Goal: Task Accomplishment & Management: Manage account settings

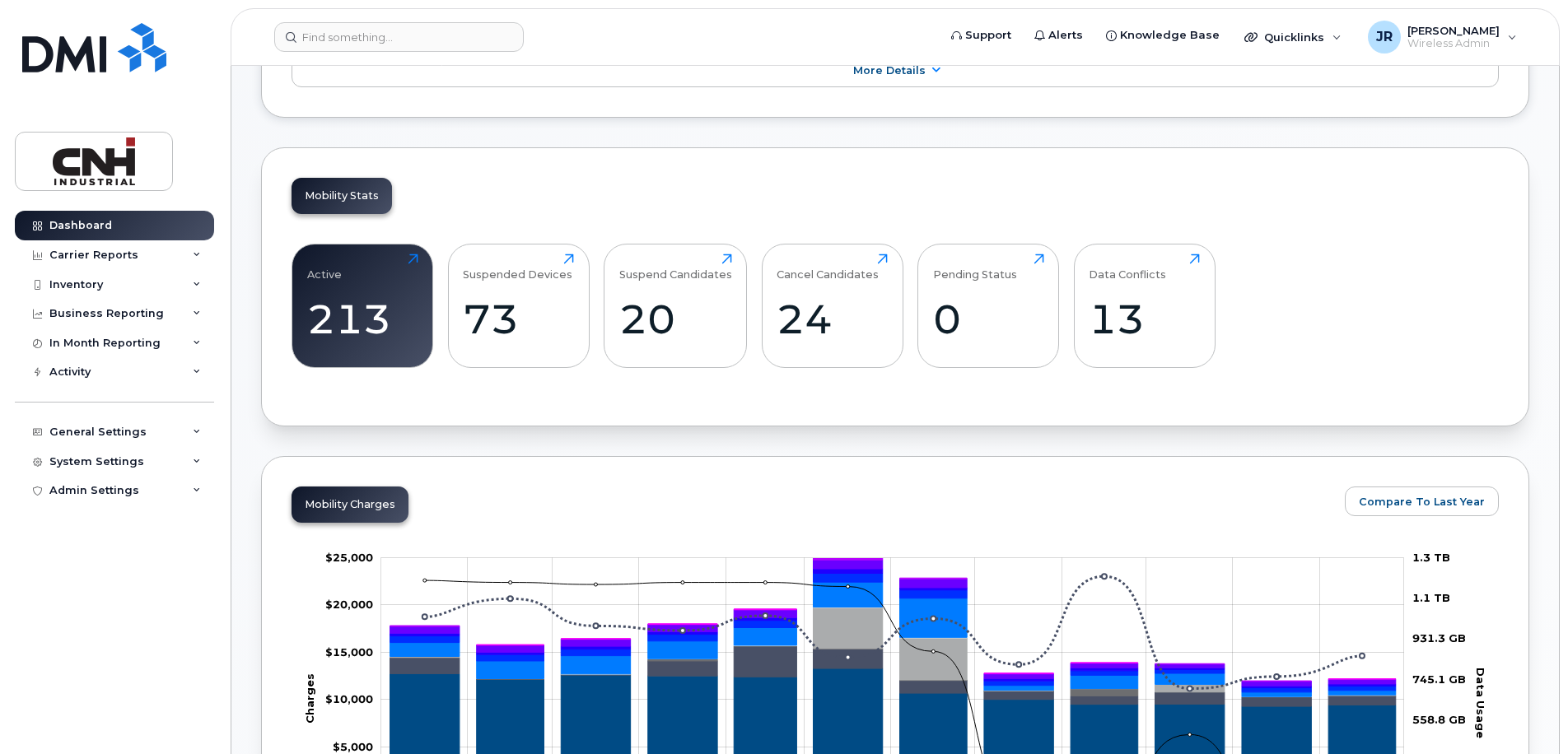
scroll to position [494, 0]
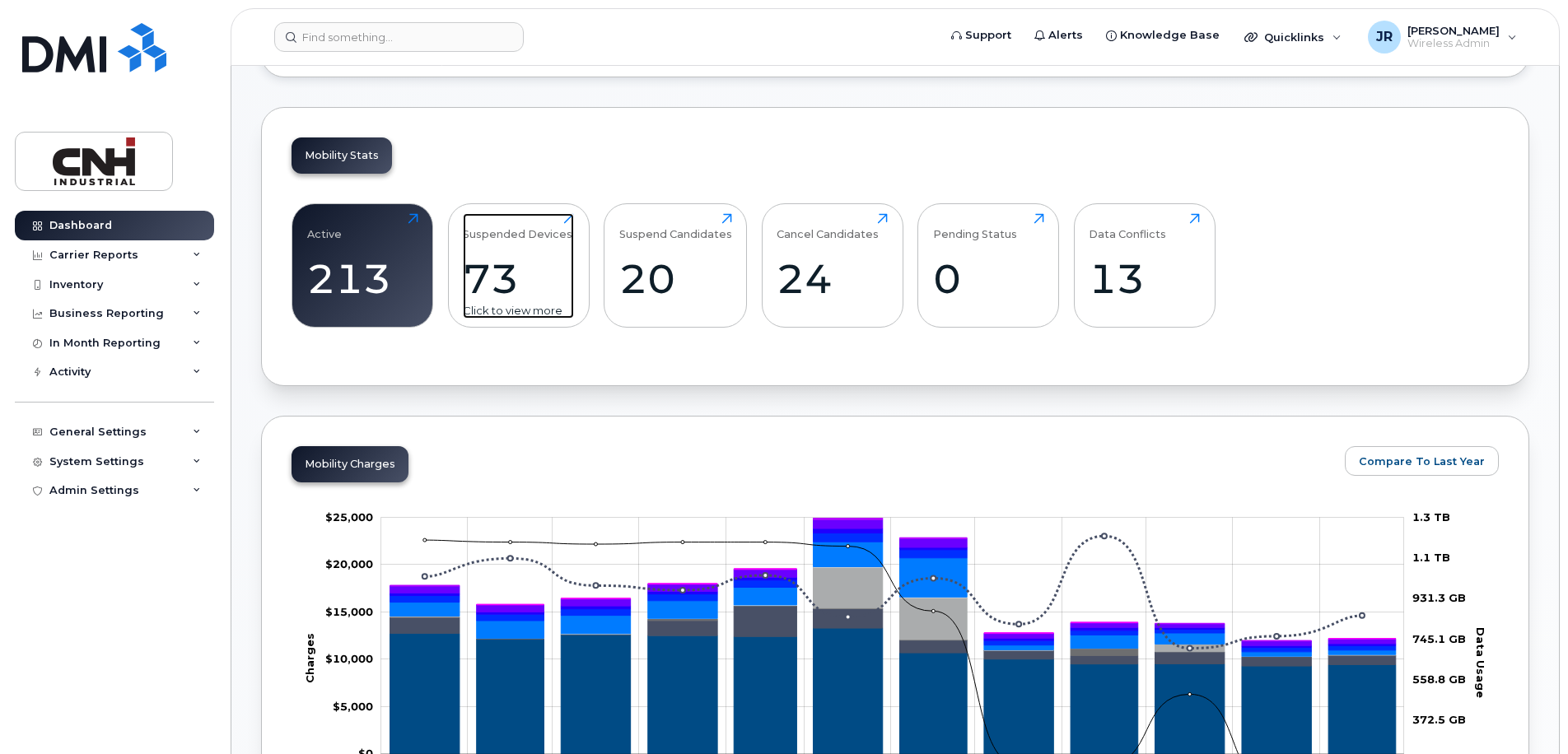
click at [505, 274] on div "73" at bounding box center [518, 278] width 111 height 48
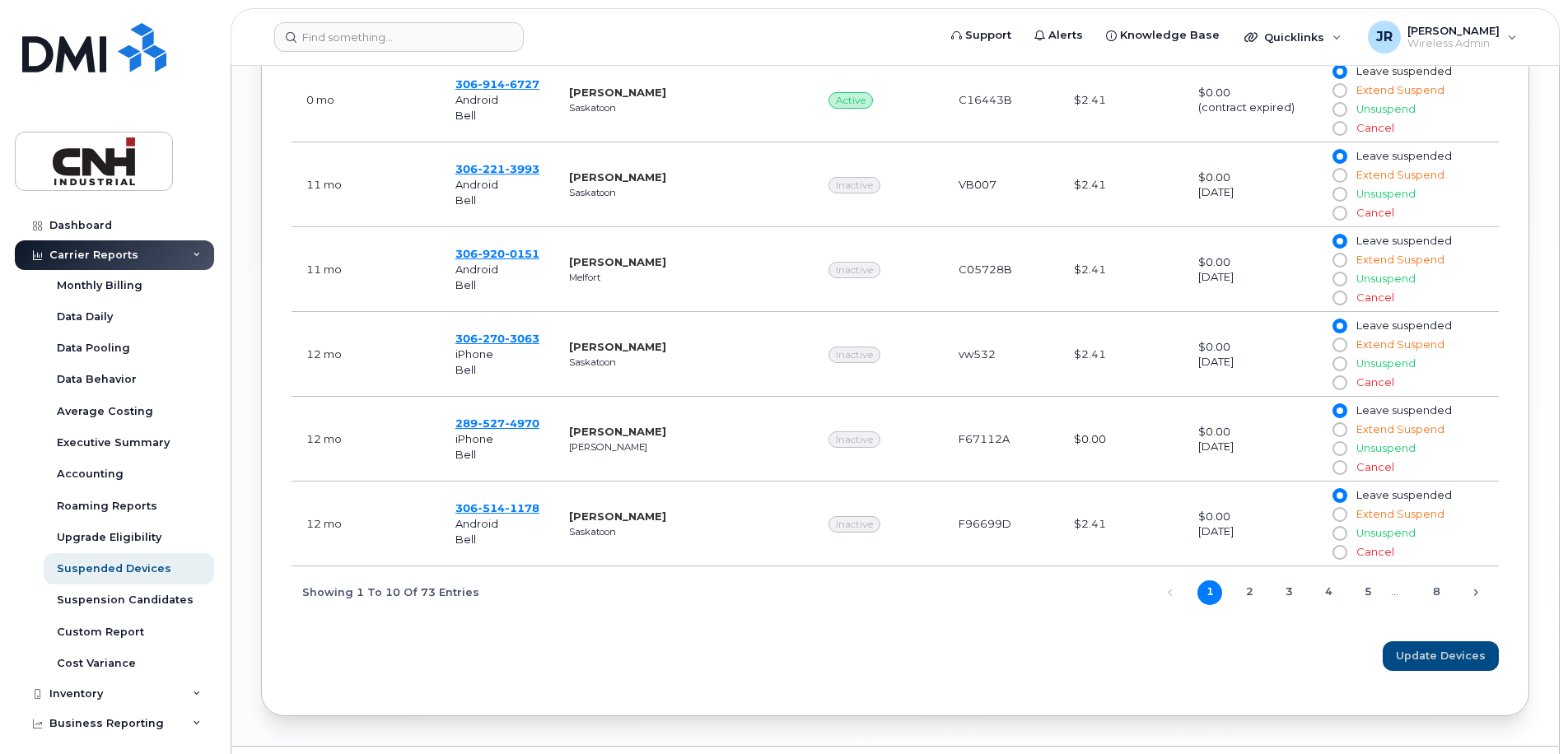
scroll to position [1153, 0]
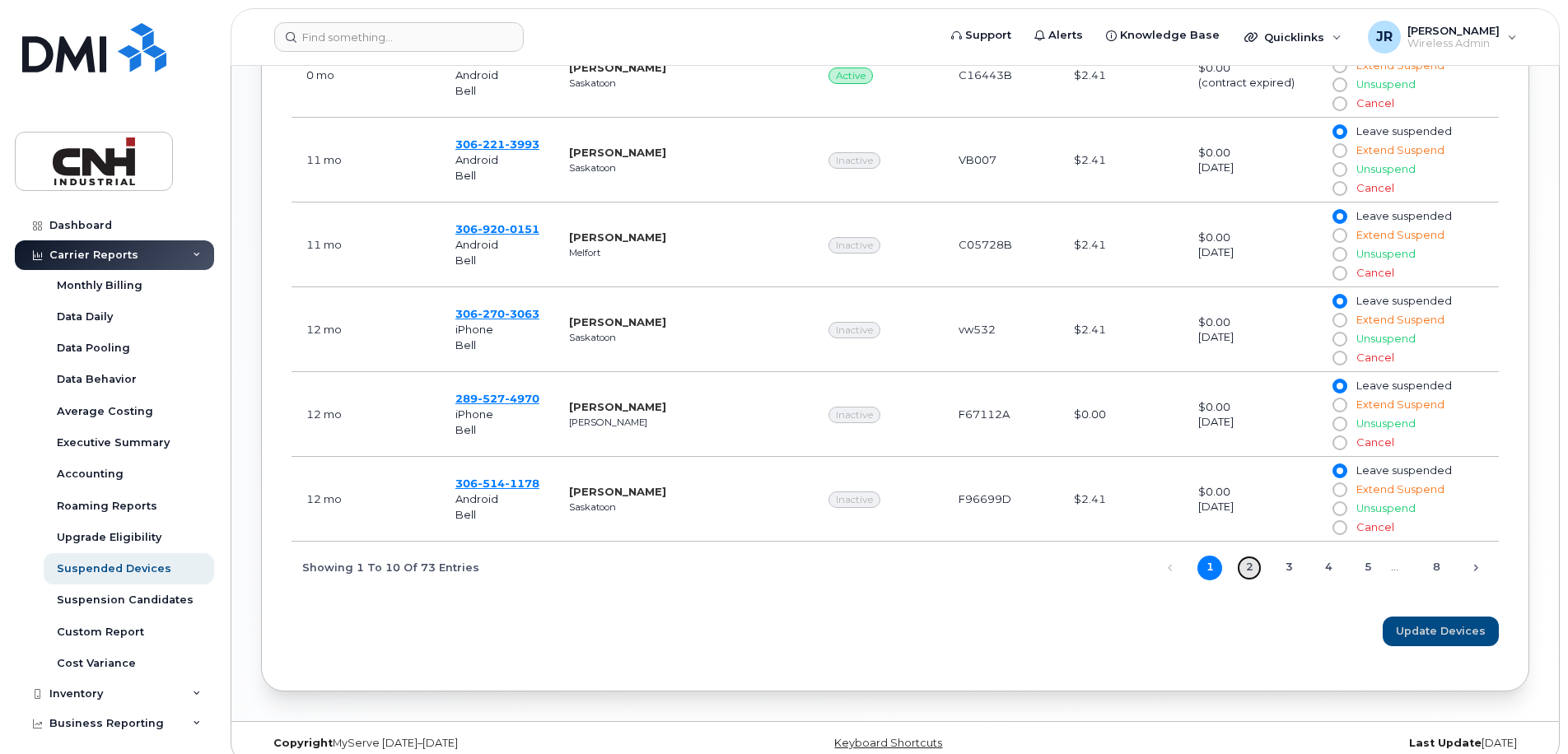
click at [1255, 562] on link "2" at bounding box center [1249, 568] width 25 height 25
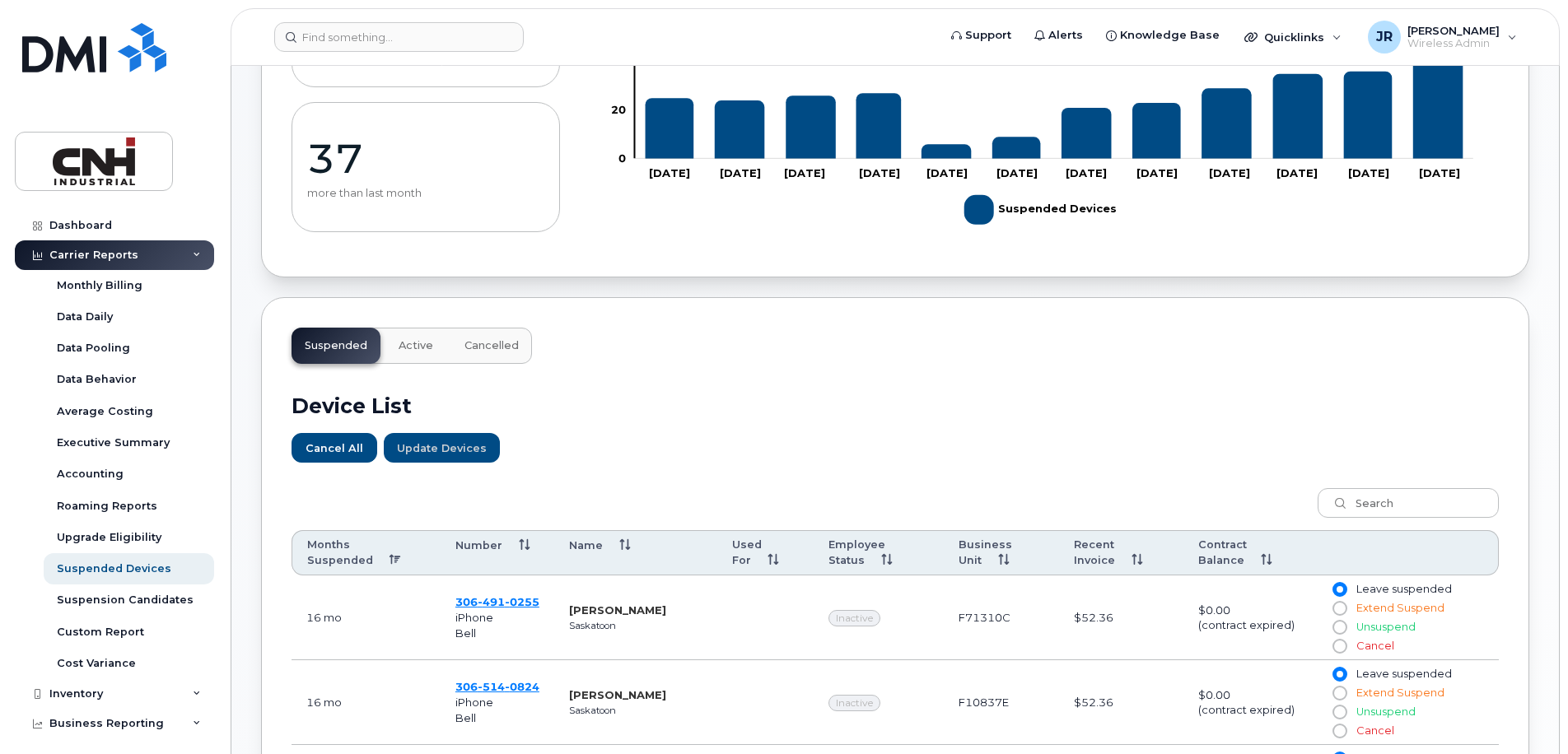
scroll to position [267, 0]
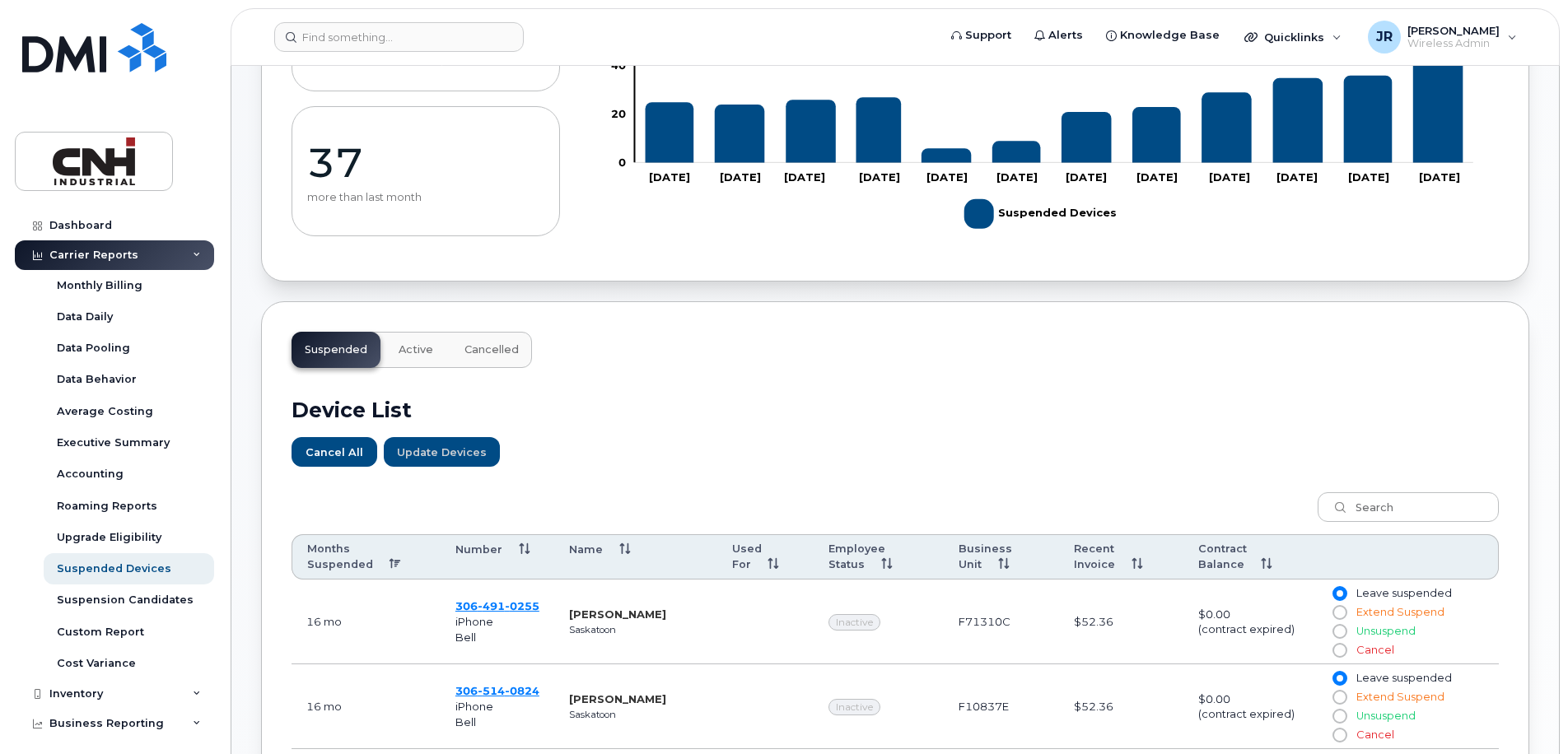
click at [413, 341] on button "Active" at bounding box center [416, 349] width 61 height 36
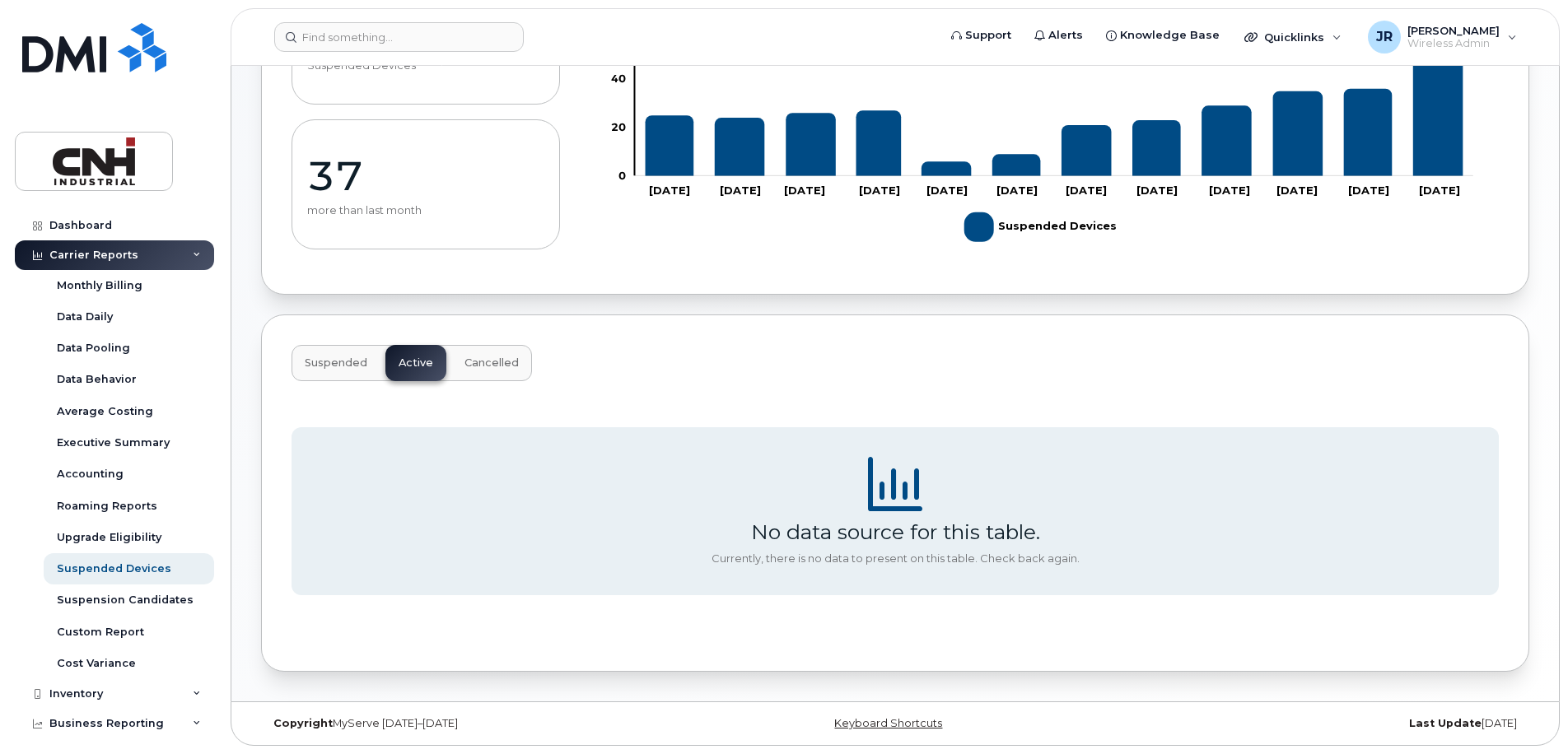
click at [345, 362] on span "Suspended" at bounding box center [336, 363] width 63 height 14
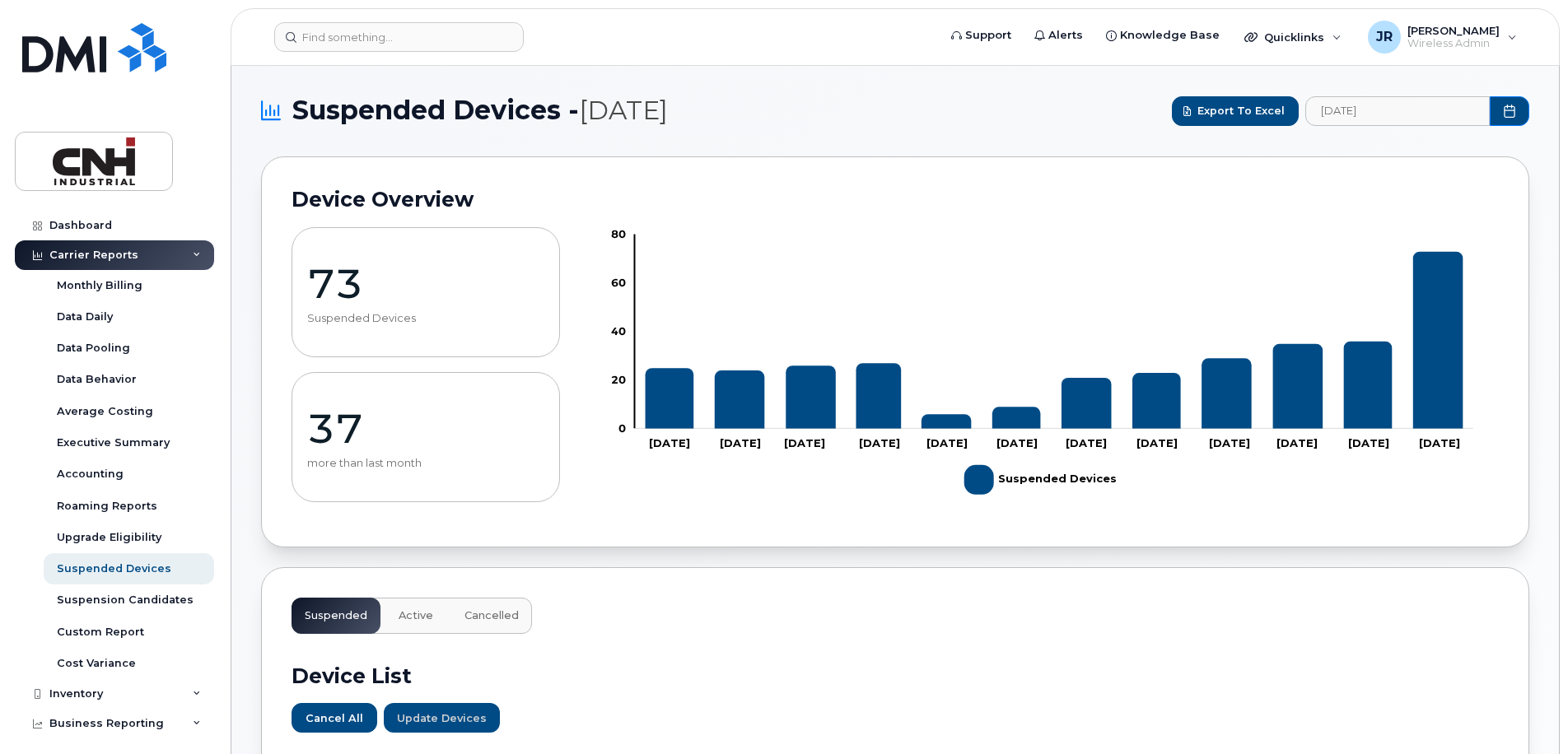
scroll to position [0, 0]
drag, startPoint x: 371, startPoint y: 463, endPoint x: 416, endPoint y: 465, distance: 45.0
click at [416, 465] on p "more than last month" at bounding box center [426, 465] width 237 height 14
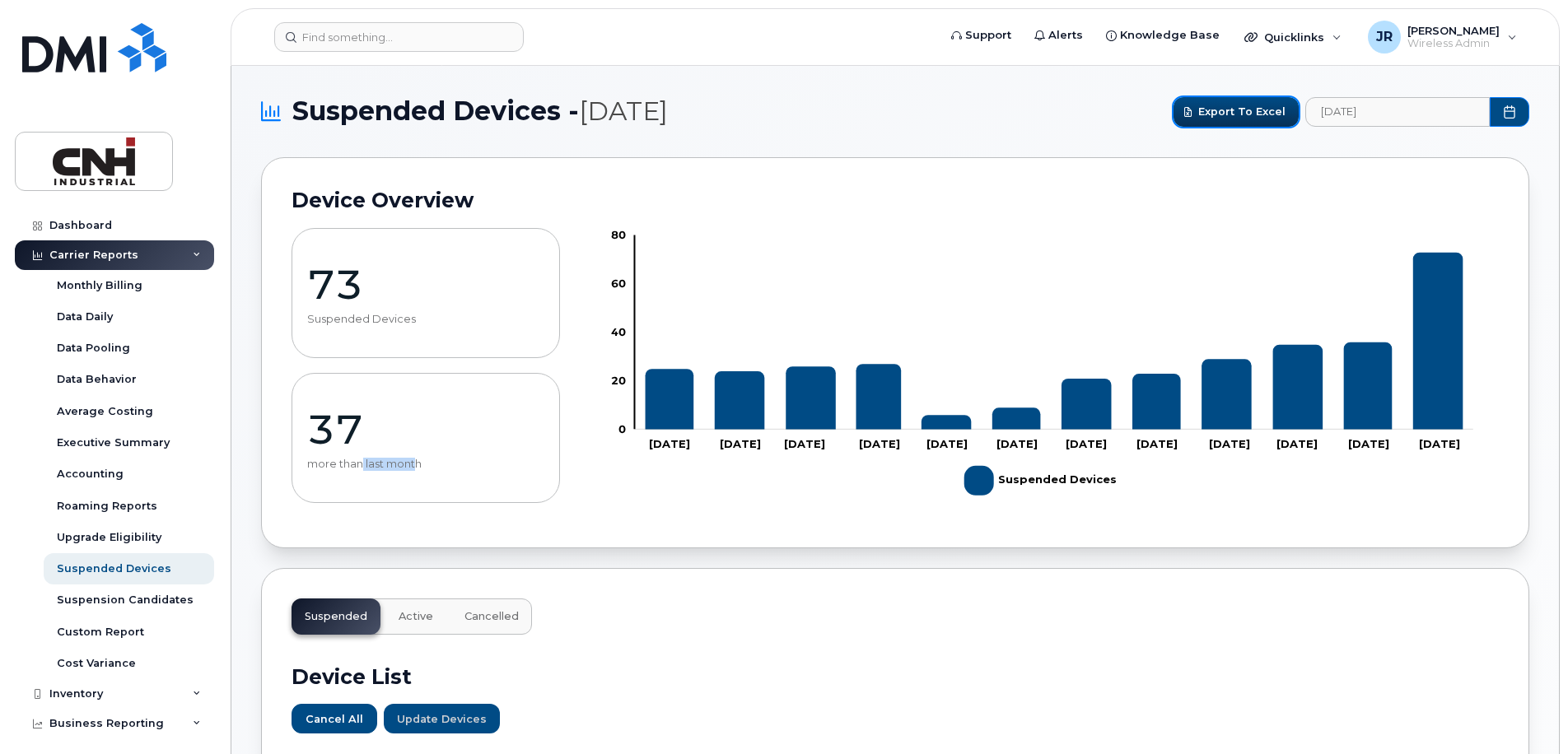
click at [1212, 114] on span "Export to Excel" at bounding box center [1242, 112] width 87 height 15
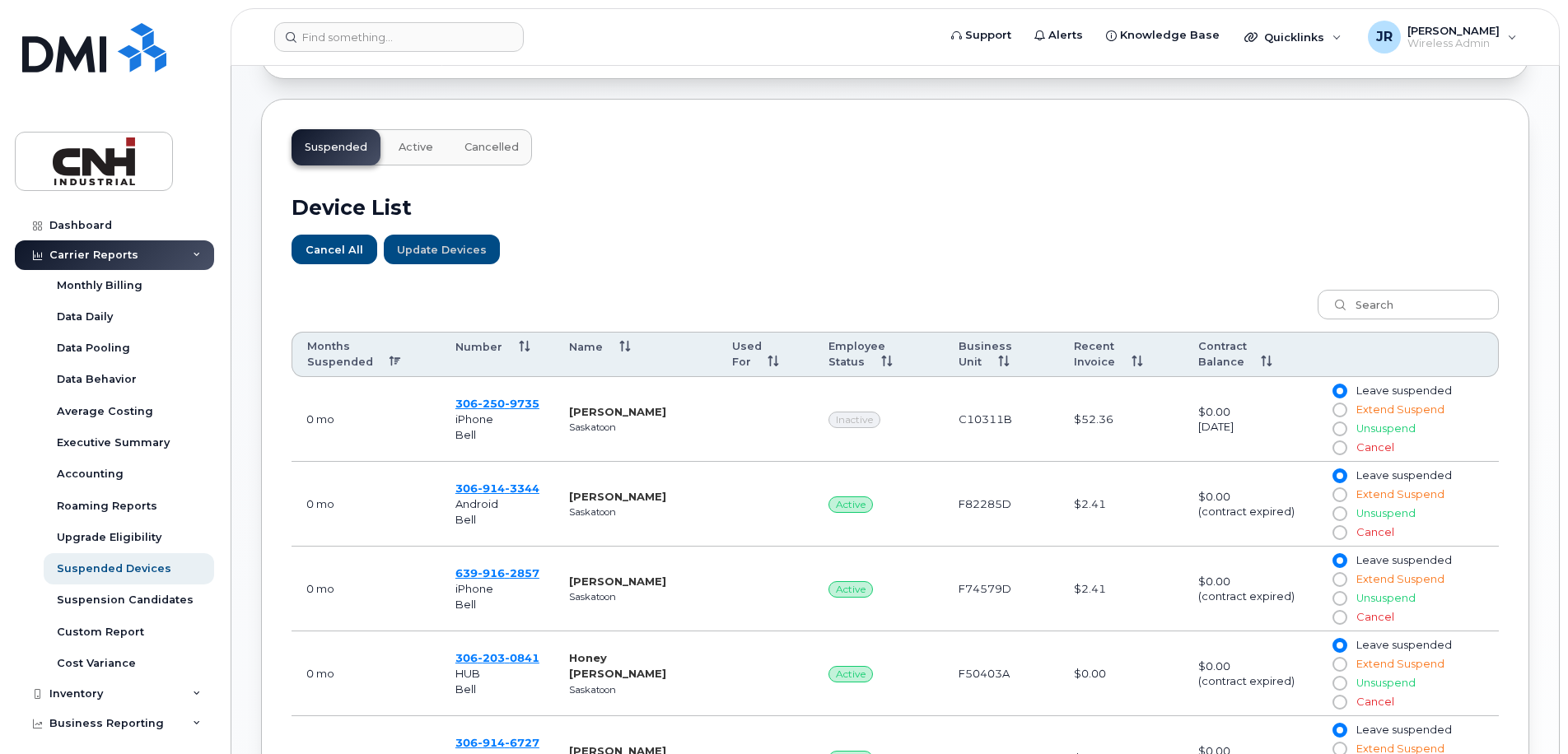
scroll to position [494, 0]
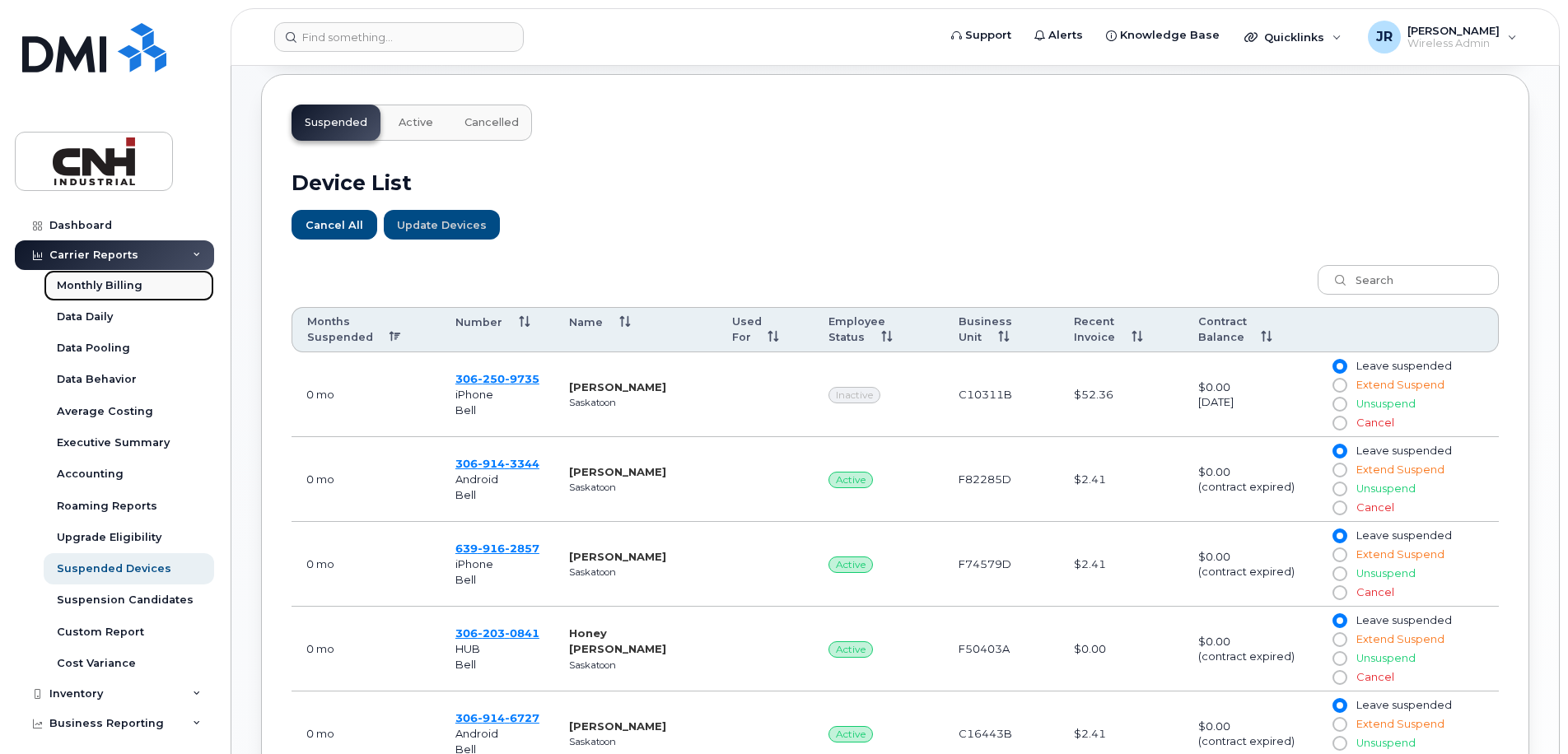
click at [101, 282] on div "Monthly Billing" at bounding box center [99, 286] width 86 height 15
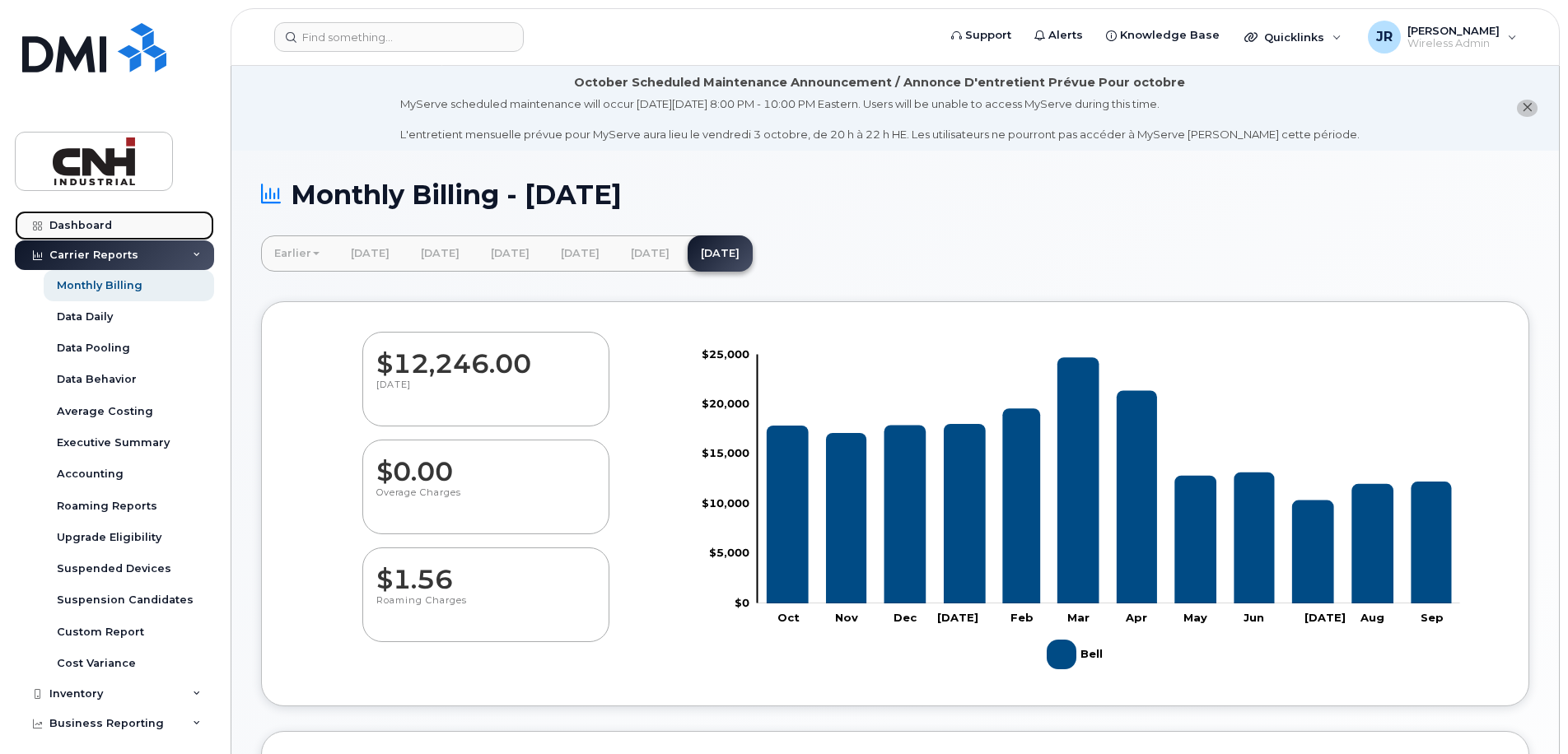
click at [93, 222] on div "Dashboard" at bounding box center [80, 226] width 63 height 14
click at [101, 218] on link "Dashboard" at bounding box center [114, 225] width 199 height 30
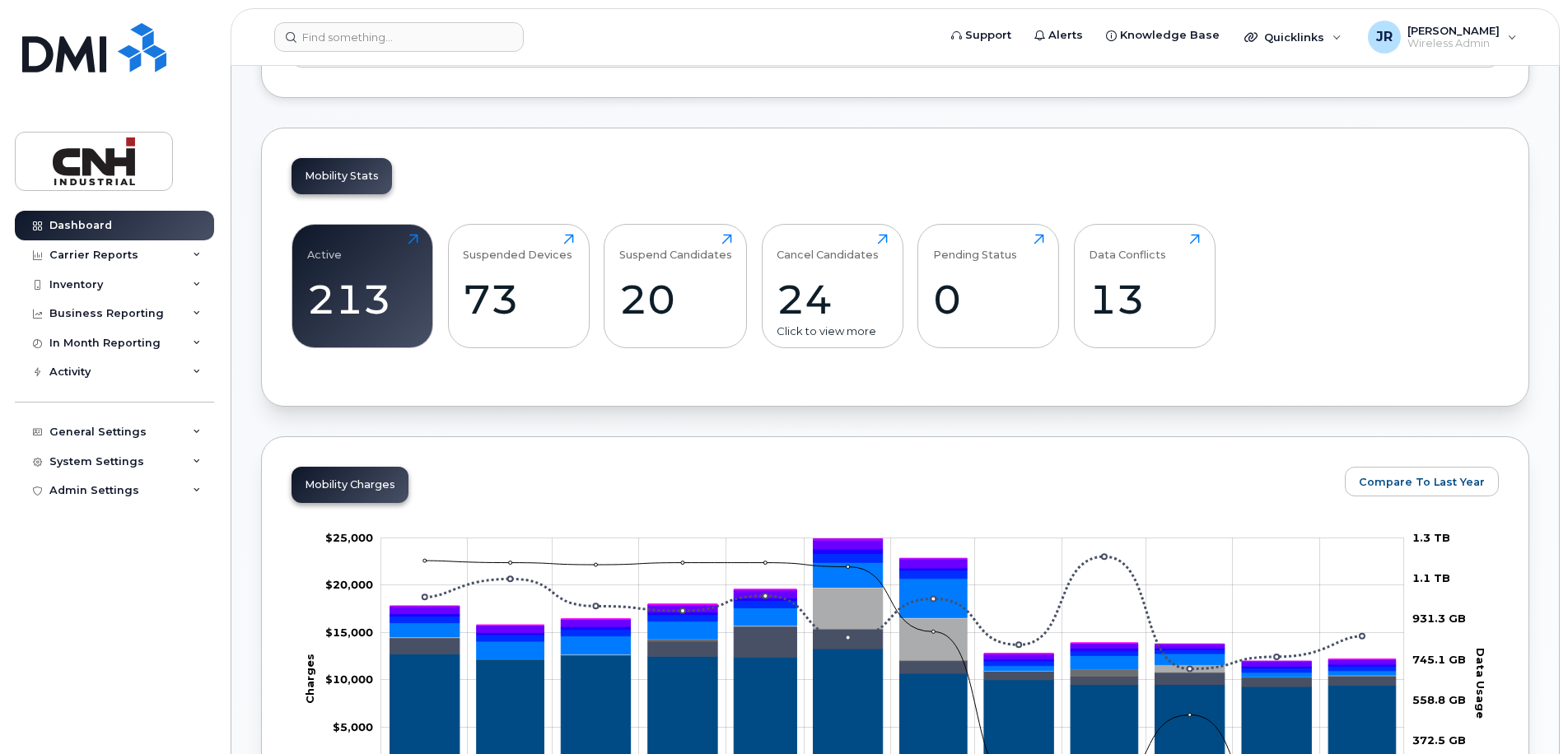
scroll to position [576, 0]
